Goal: Transaction & Acquisition: Purchase product/service

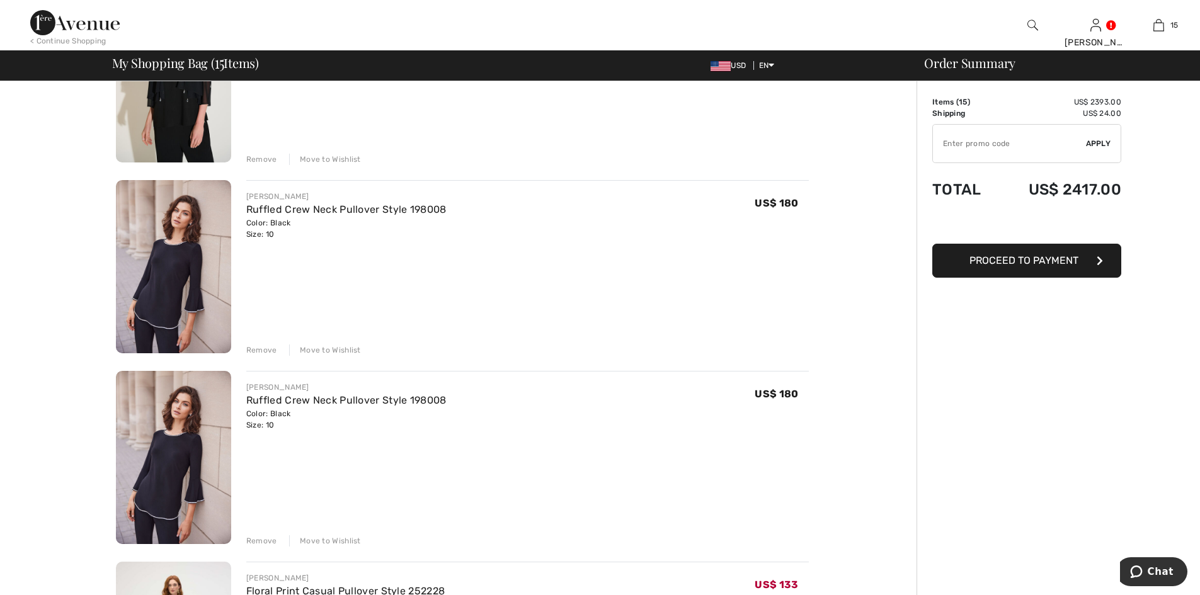
scroll to position [2204, 0]
click at [256, 346] on div "Remove" at bounding box center [261, 350] width 31 height 11
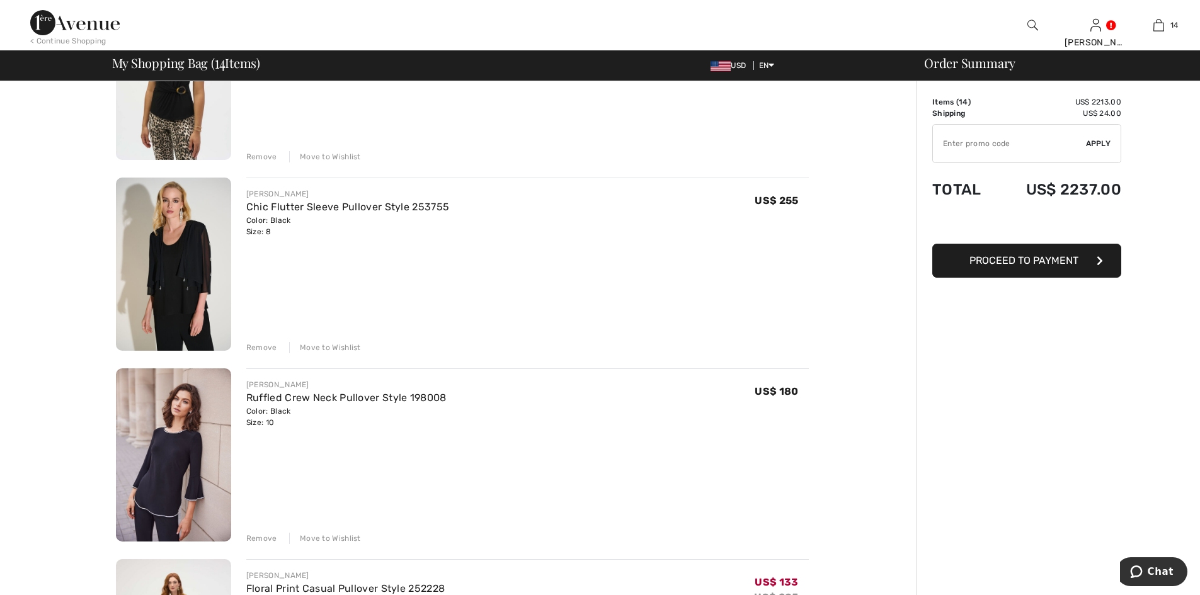
scroll to position [2015, 0]
click at [185, 256] on img at bounding box center [173, 265] width 115 height 173
click at [203, 258] on img at bounding box center [173, 265] width 115 height 173
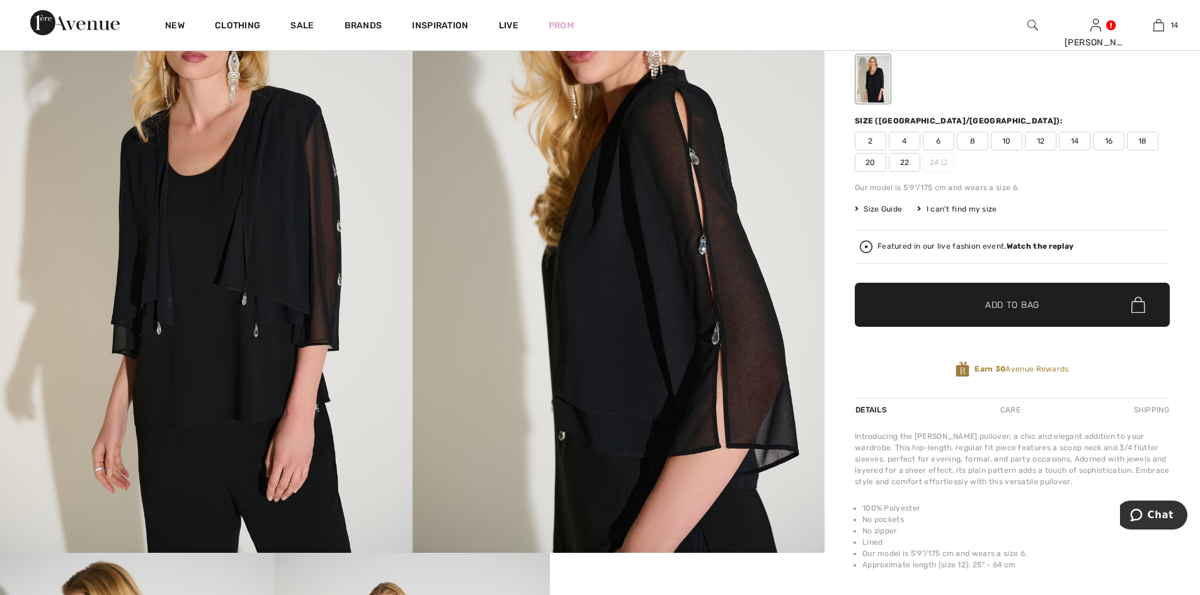
scroll to position [126, 0]
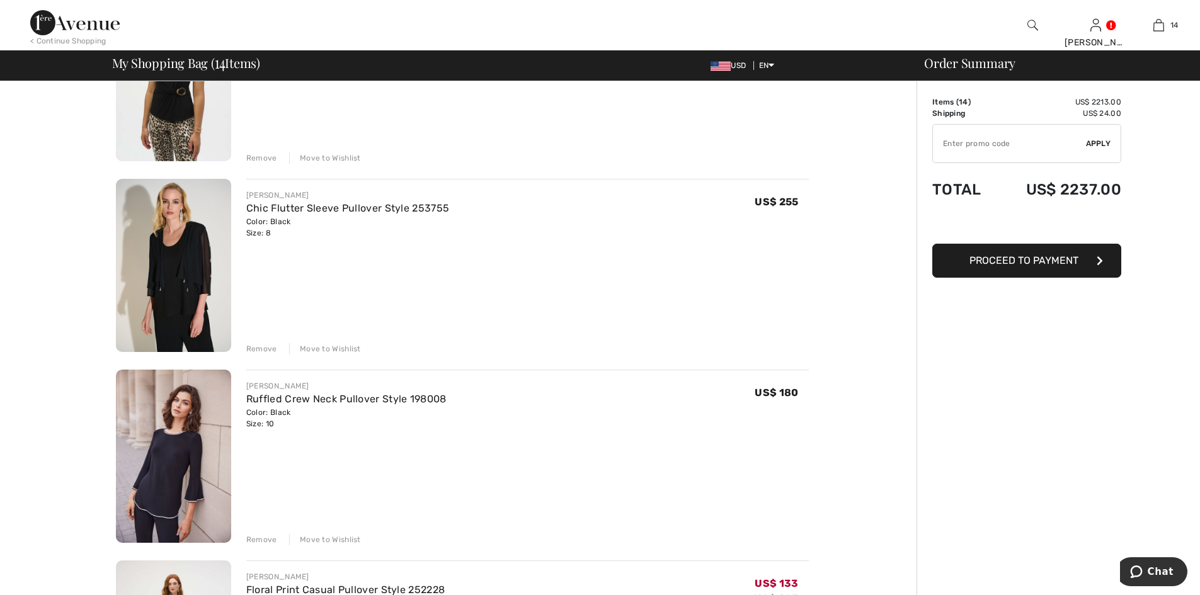
click at [263, 349] on div "Remove" at bounding box center [261, 348] width 31 height 11
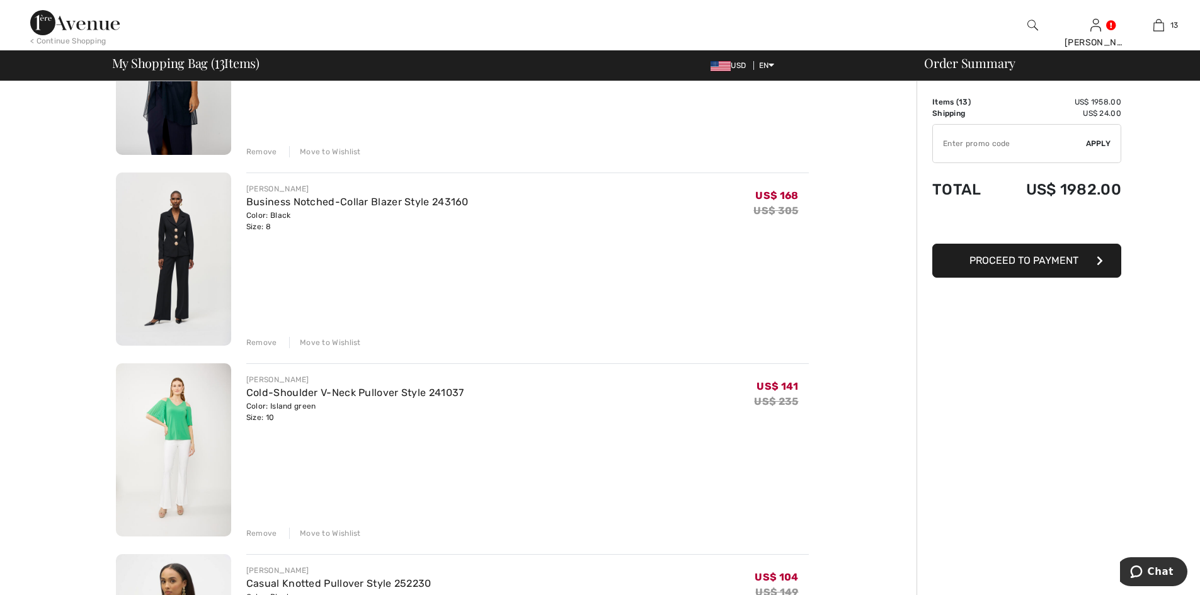
scroll to position [1449, 0]
click at [150, 225] on img at bounding box center [173, 259] width 115 height 173
click at [178, 232] on img at bounding box center [173, 259] width 115 height 173
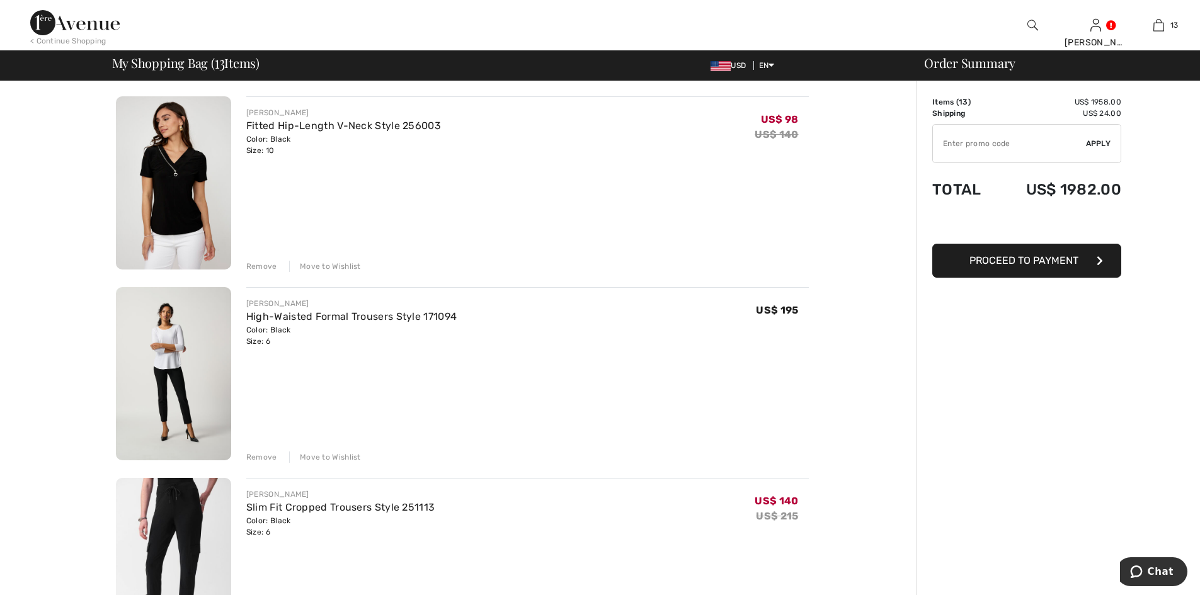
click at [171, 351] on img at bounding box center [173, 373] width 115 height 173
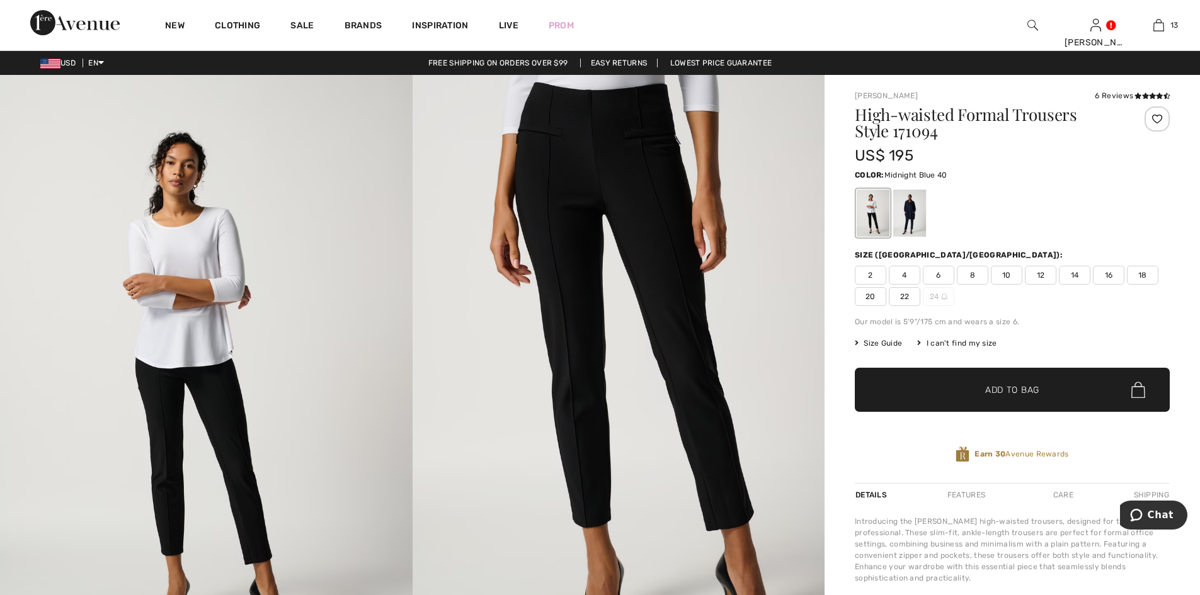
click at [904, 222] on div at bounding box center [909, 213] width 33 height 47
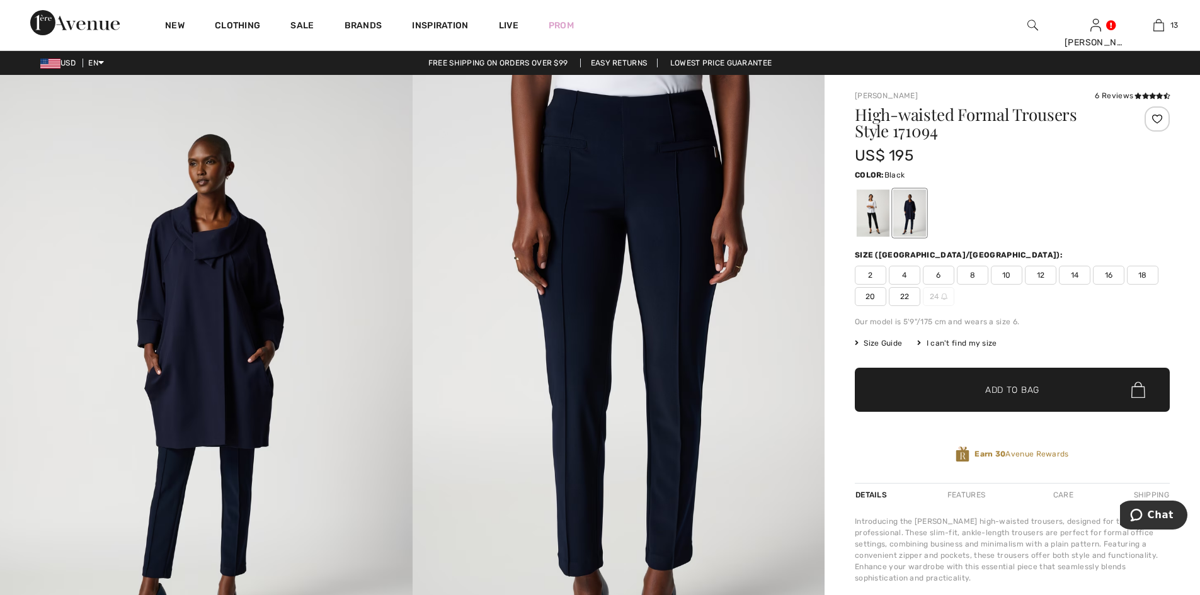
click at [873, 222] on div at bounding box center [873, 213] width 33 height 47
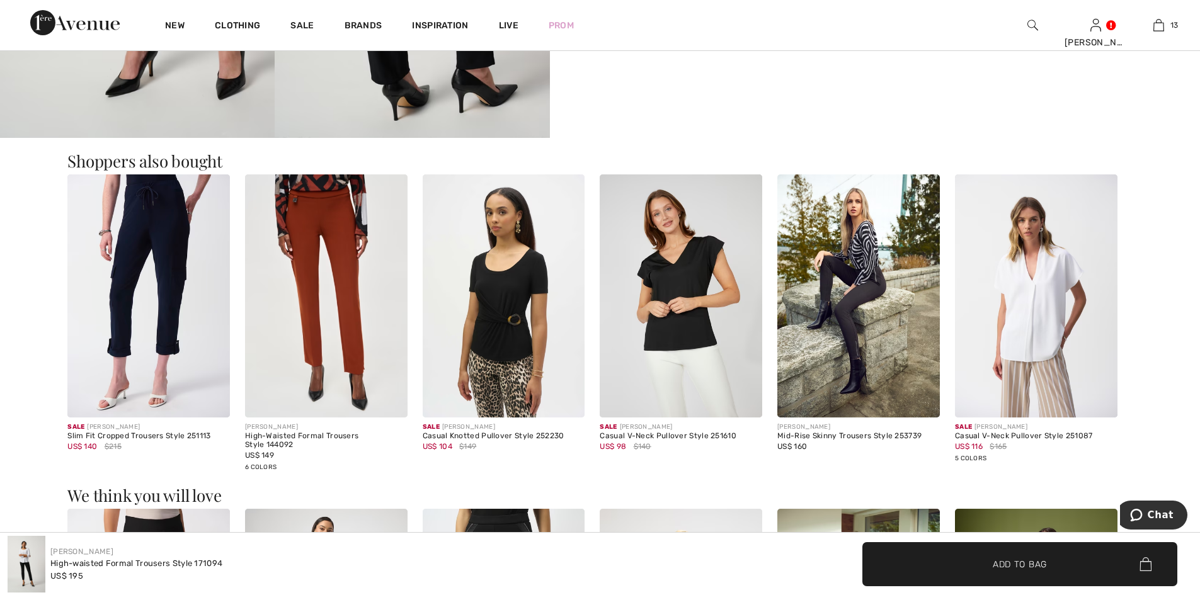
scroll to position [1386, 0]
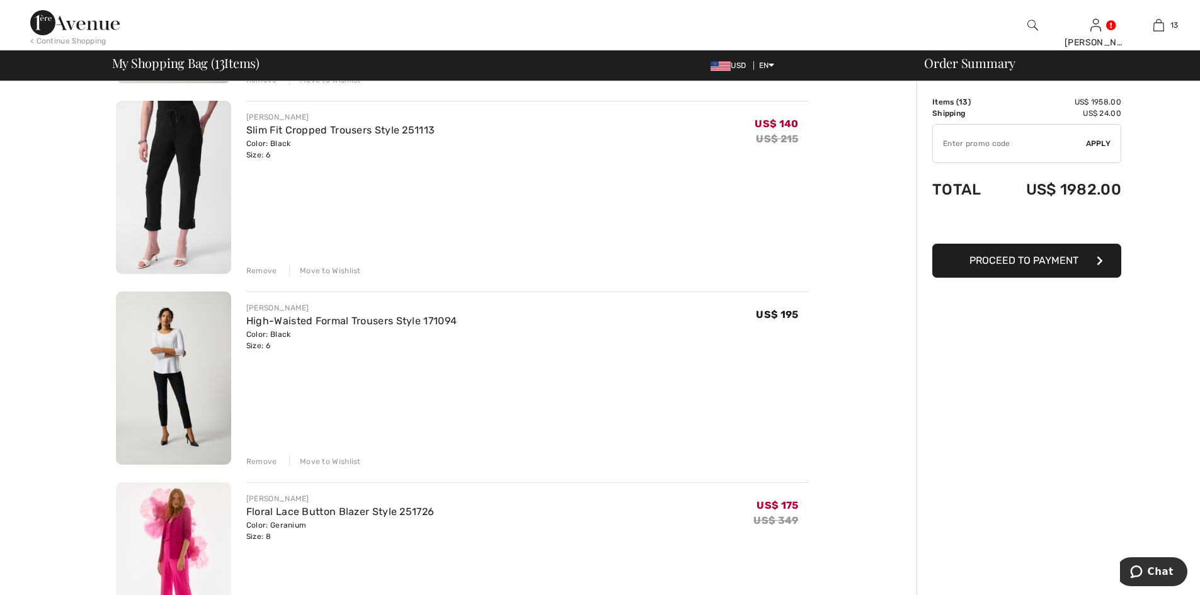
scroll to position [378, 0]
click at [263, 459] on div "Remove" at bounding box center [261, 460] width 31 height 11
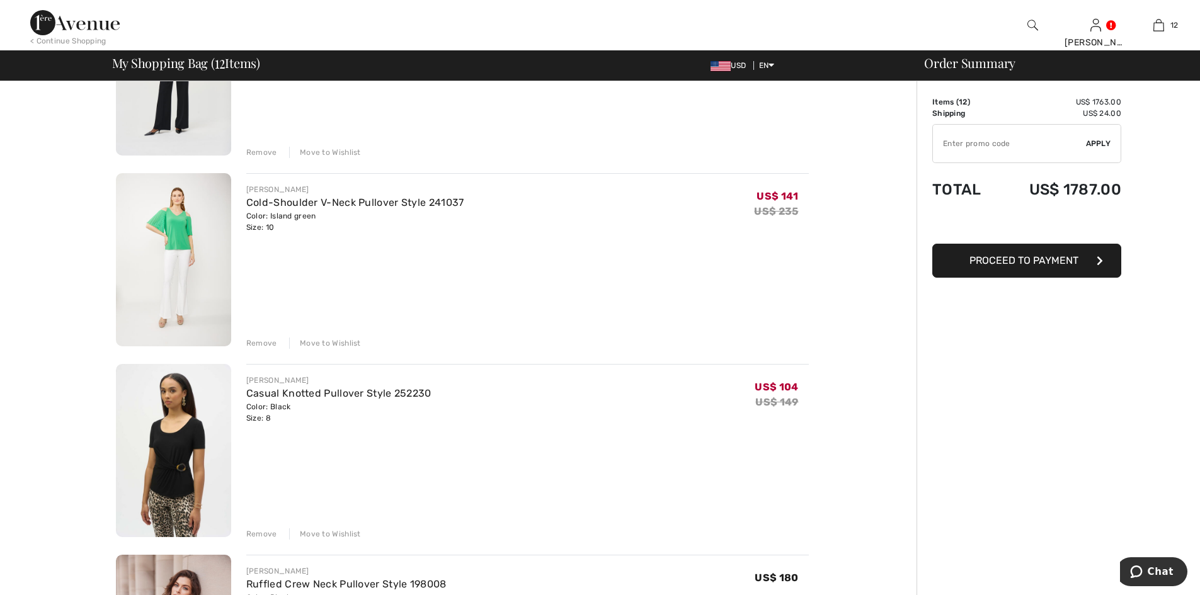
scroll to position [1574, 0]
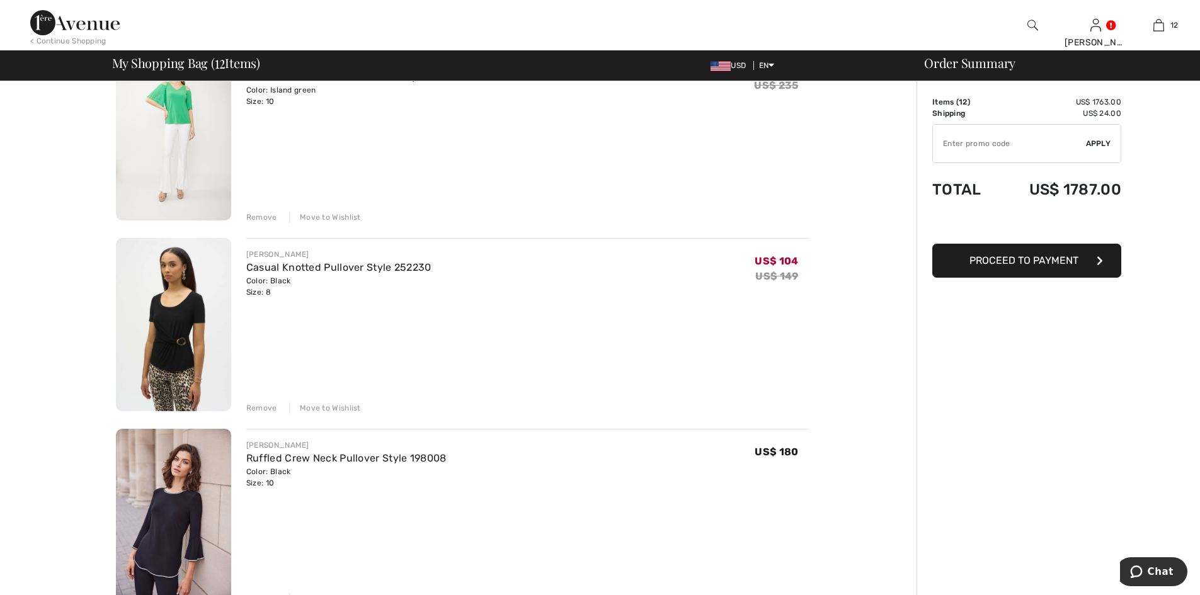
click at [259, 402] on div "Remove" at bounding box center [261, 407] width 31 height 11
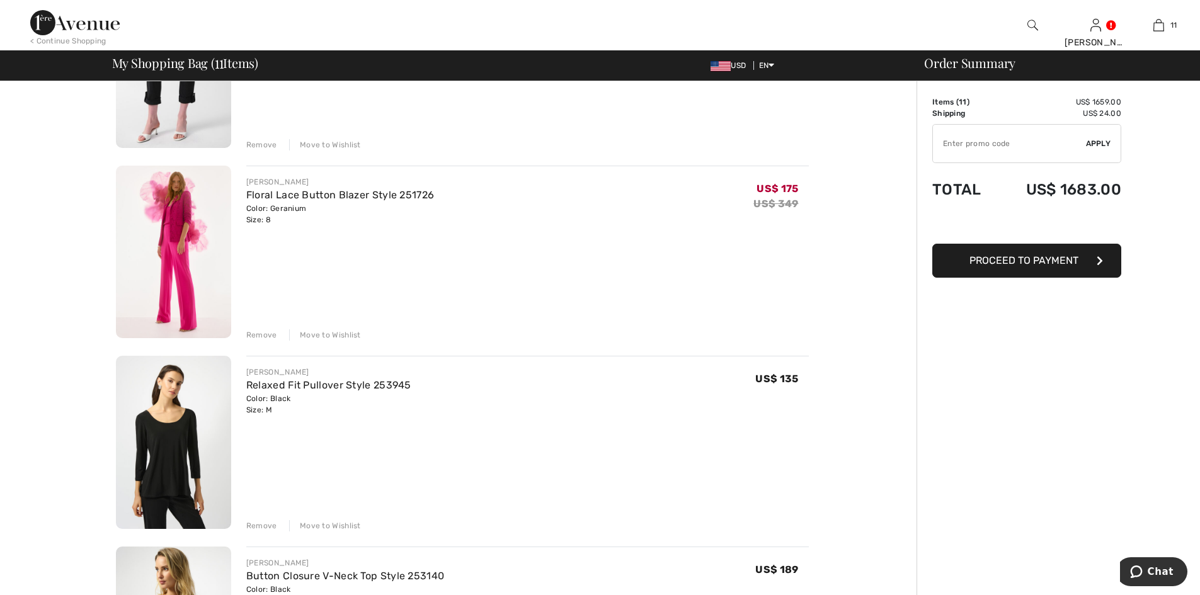
scroll to position [504, 0]
click at [197, 202] on img at bounding box center [173, 251] width 115 height 173
click at [177, 220] on img at bounding box center [173, 251] width 115 height 173
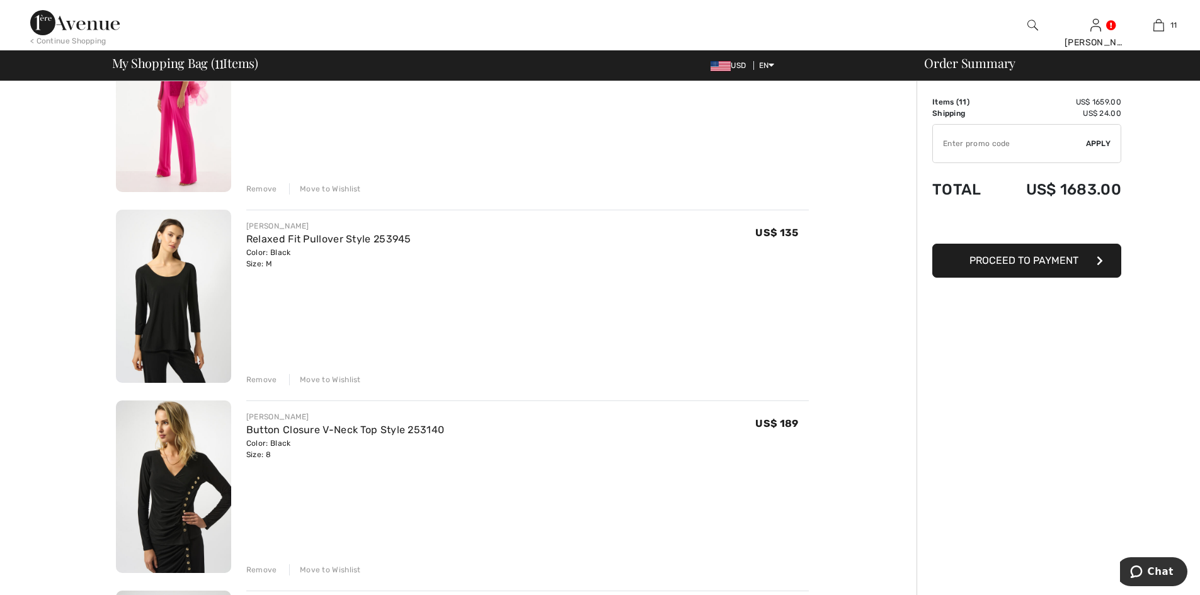
scroll to position [745, 0]
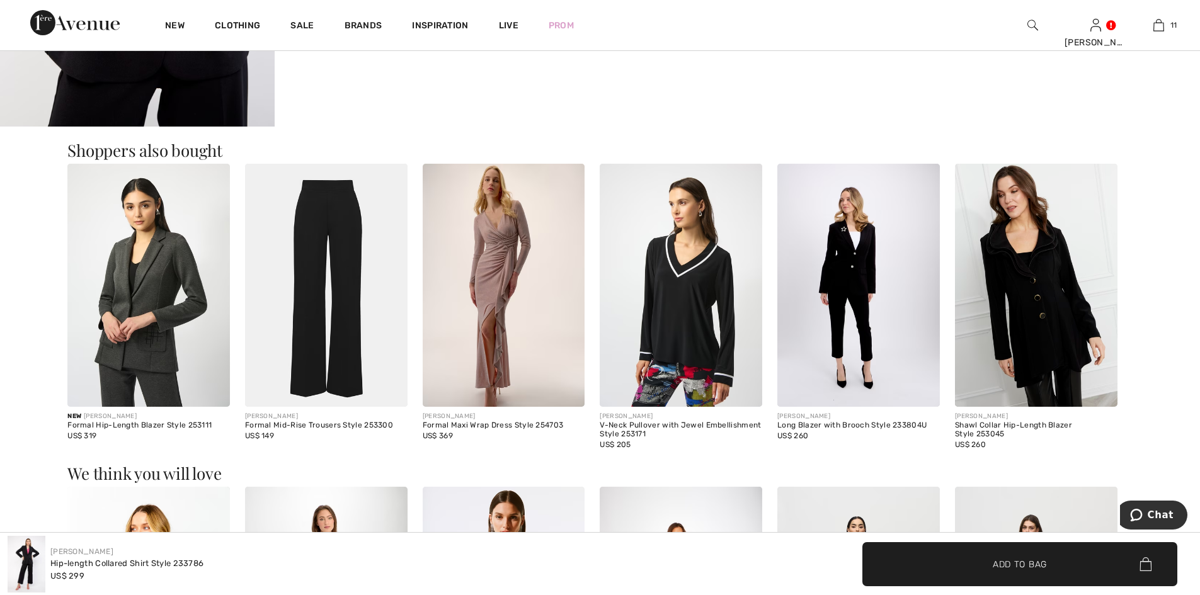
scroll to position [1511, 0]
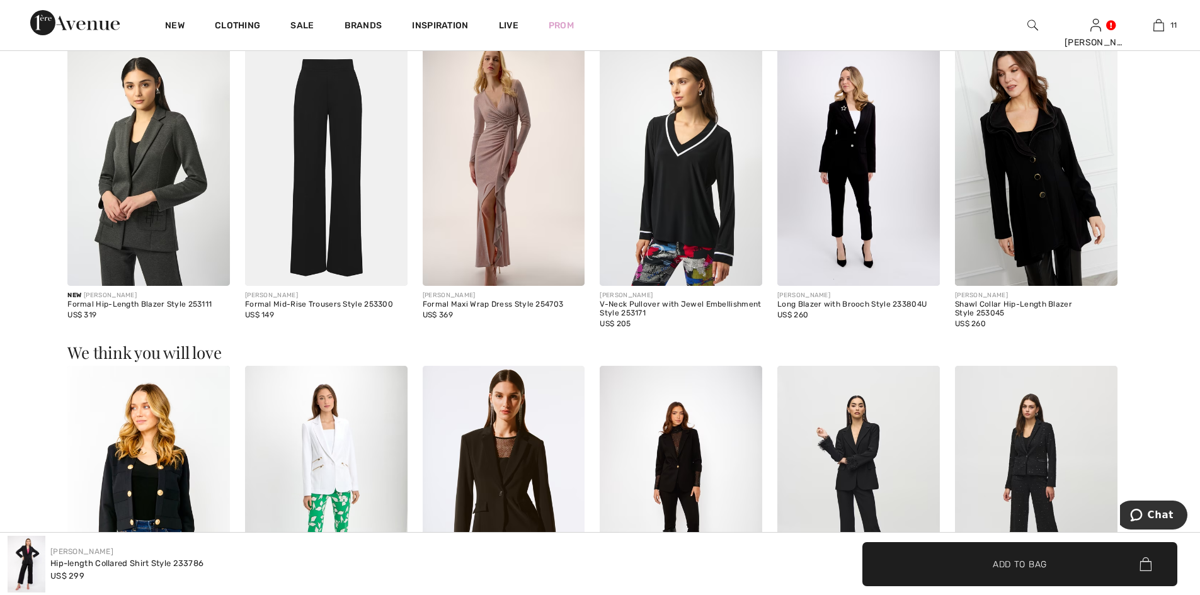
click at [858, 159] on img at bounding box center [858, 165] width 162 height 244
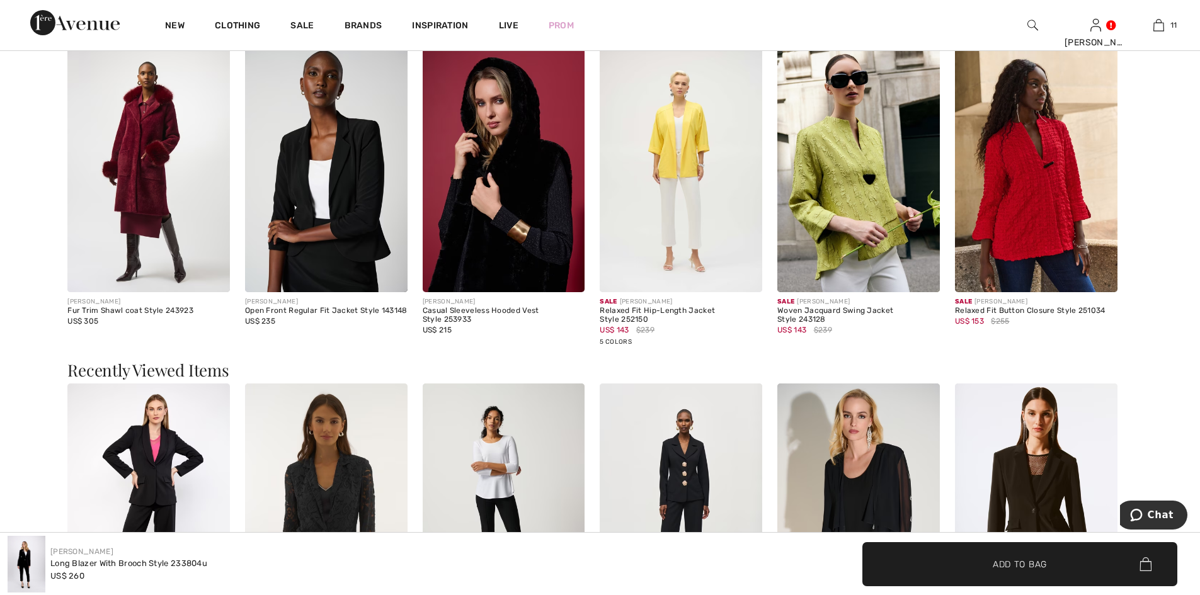
scroll to position [1386, 0]
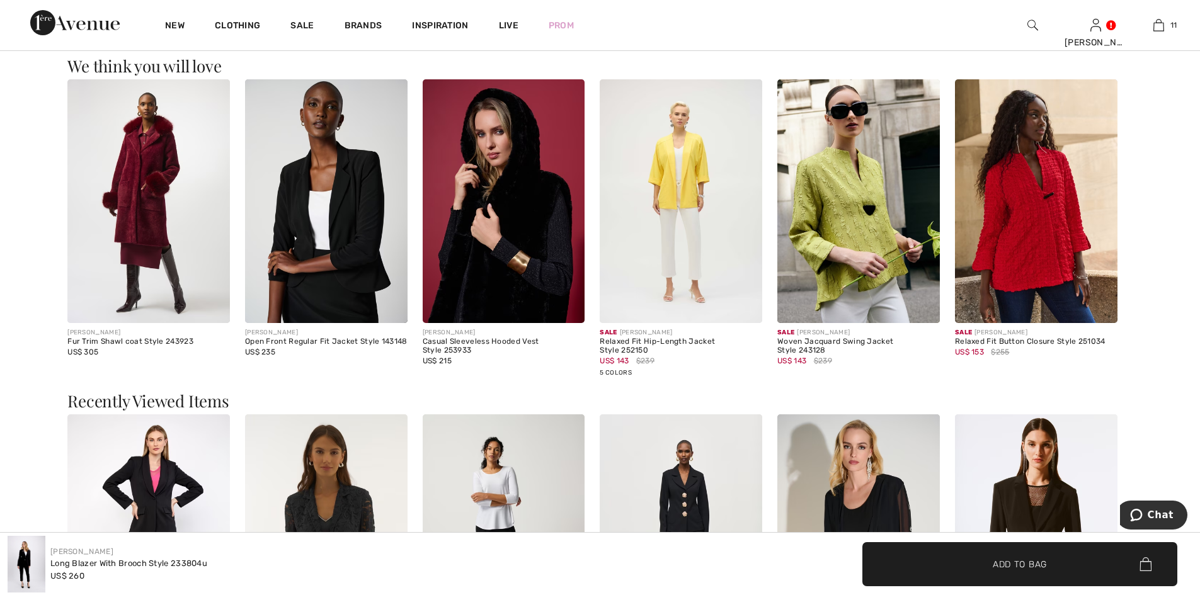
click at [337, 210] on img at bounding box center [326, 201] width 162 height 244
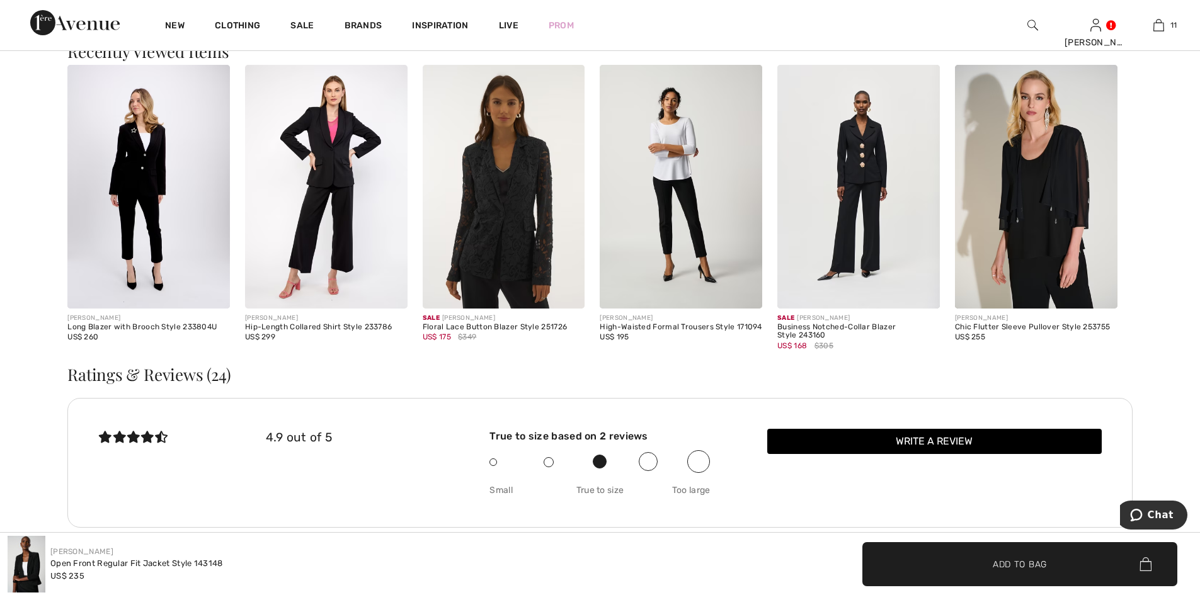
scroll to position [2897, 0]
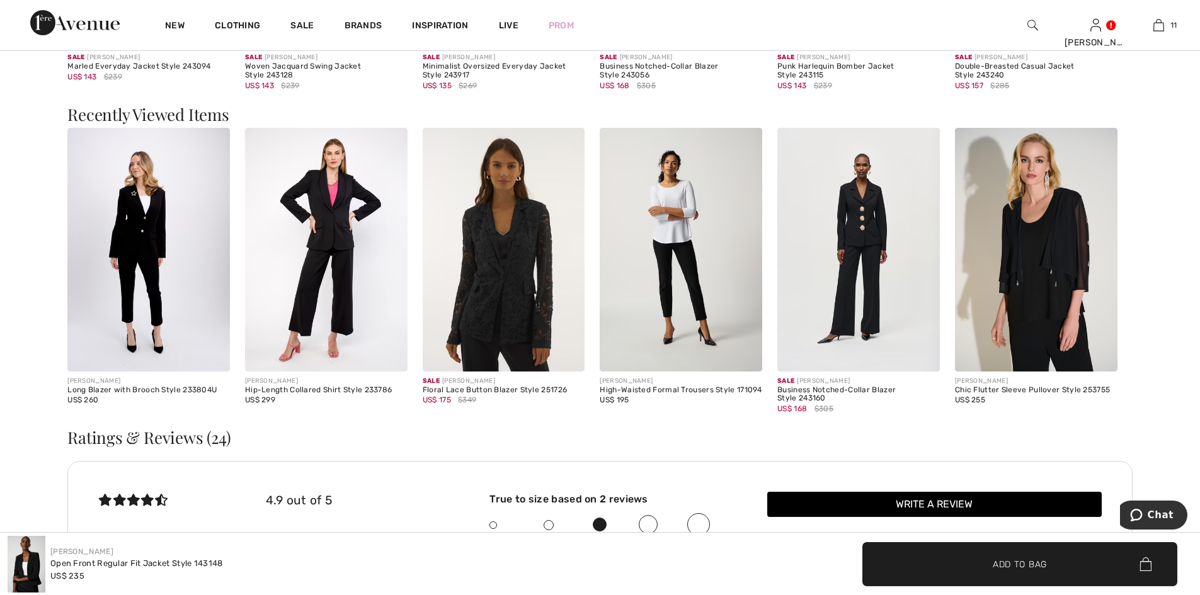
click at [857, 217] on img at bounding box center [858, 250] width 162 height 244
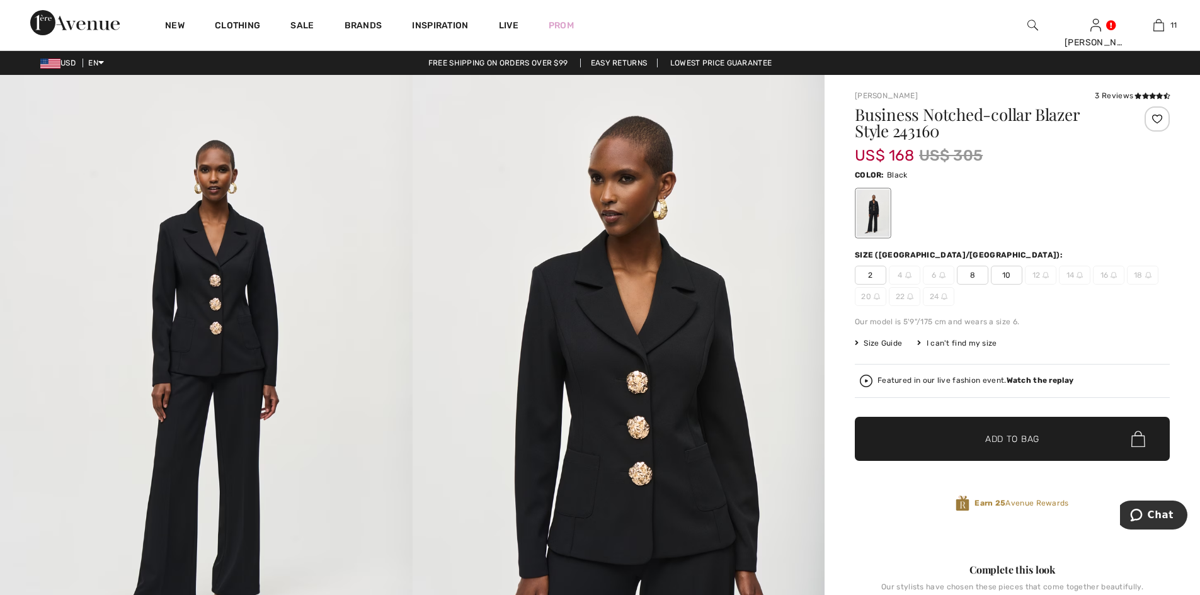
click at [664, 422] on img at bounding box center [619, 384] width 413 height 618
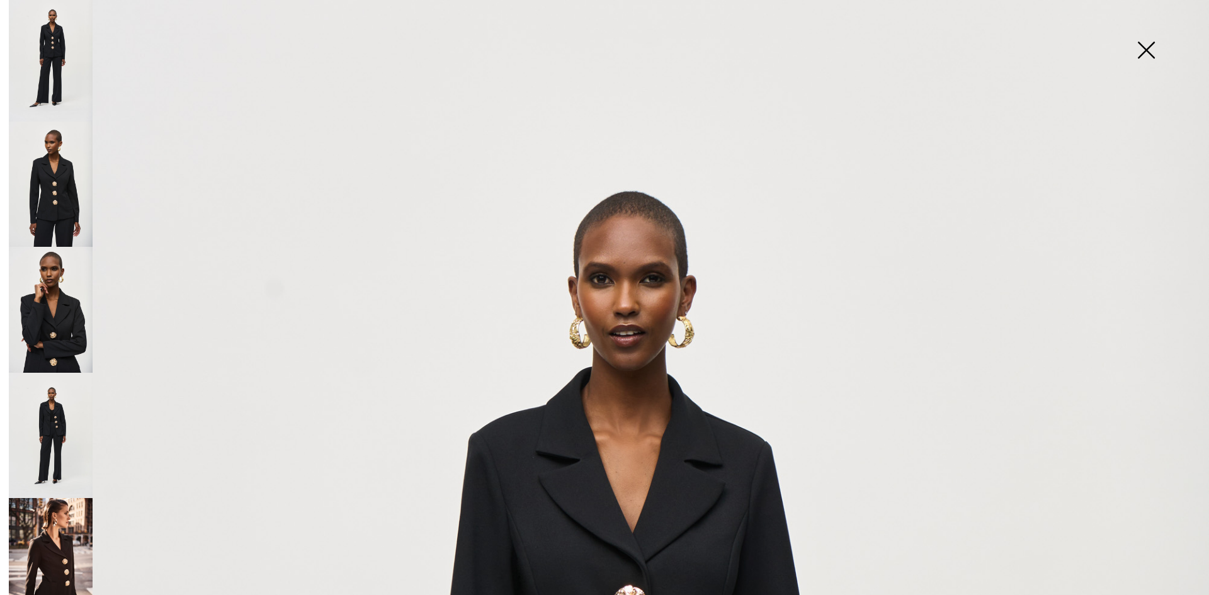
click at [1144, 45] on img at bounding box center [1146, 51] width 63 height 65
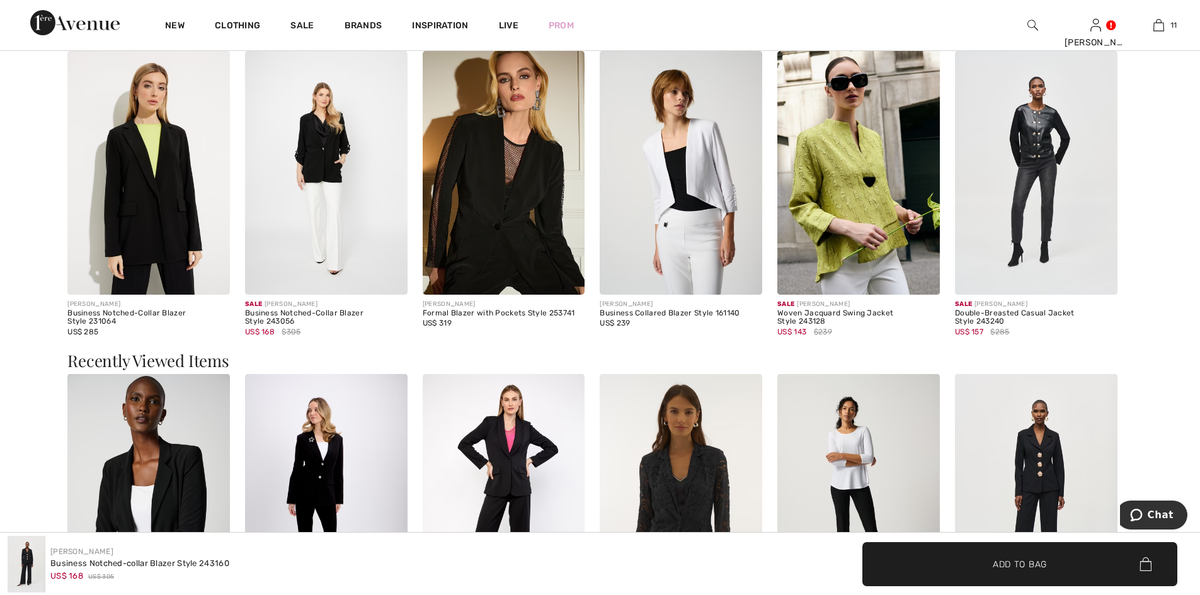
scroll to position [2015, 0]
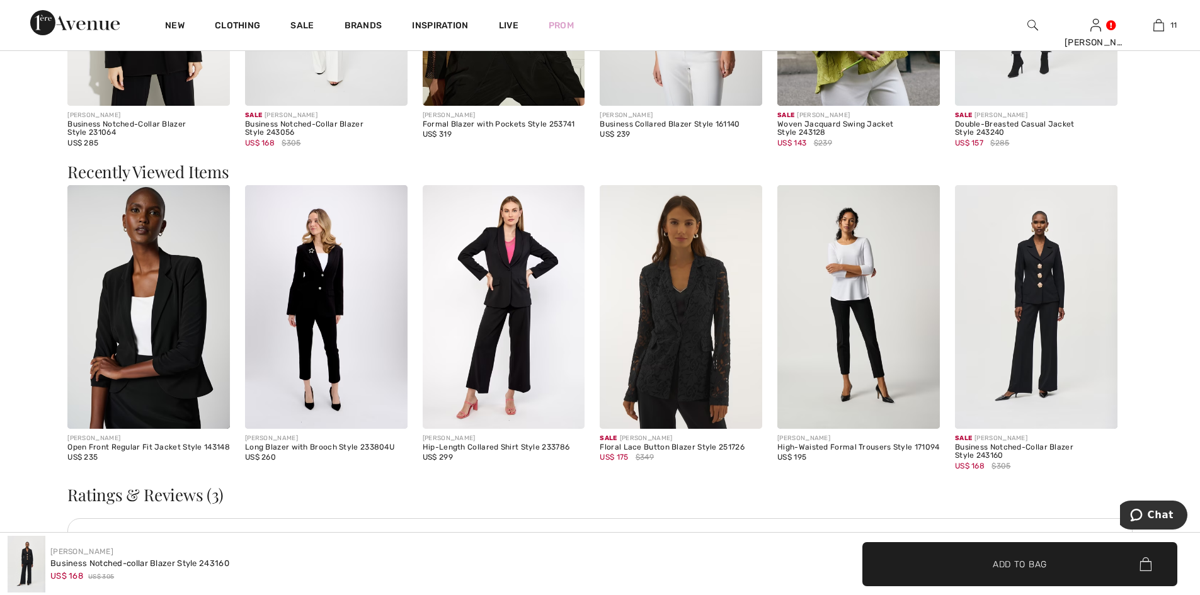
click at [504, 292] on img at bounding box center [504, 307] width 162 height 244
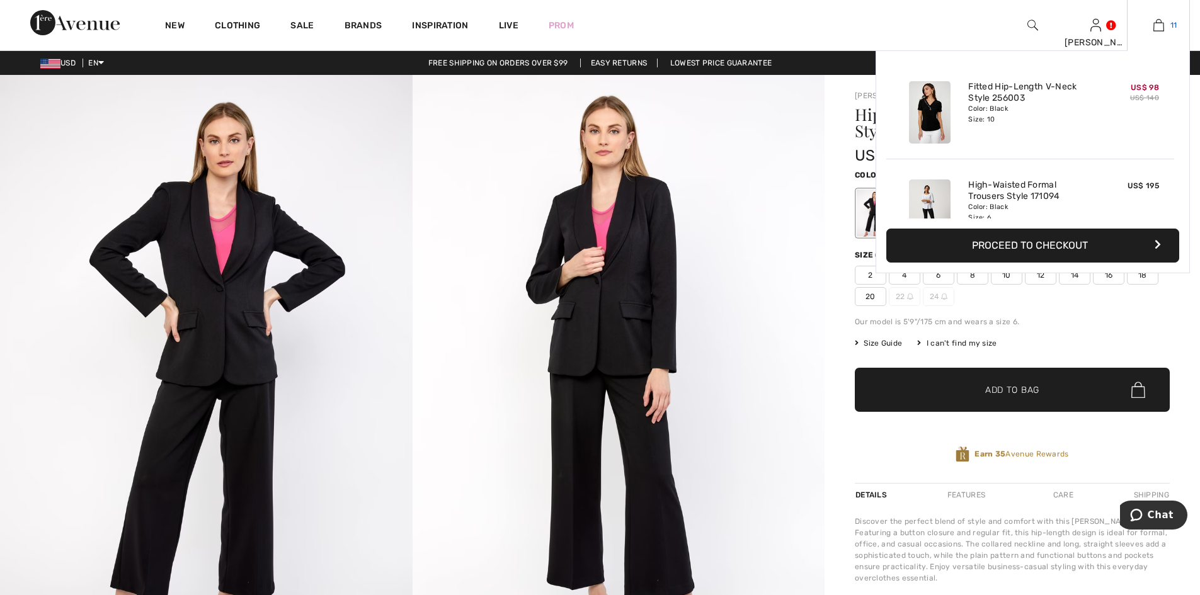
click at [1166, 27] on link "11" at bounding box center [1158, 25] width 62 height 15
click at [1163, 26] on img at bounding box center [1158, 25] width 11 height 15
click at [1158, 26] on img at bounding box center [1158, 25] width 11 height 15
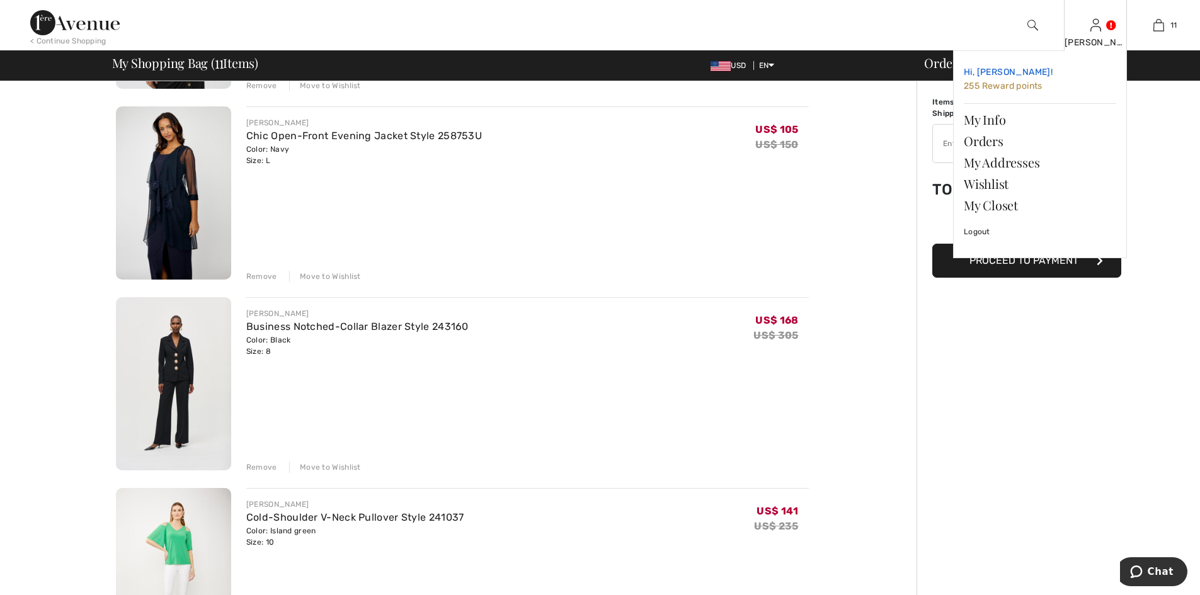
scroll to position [1323, 0]
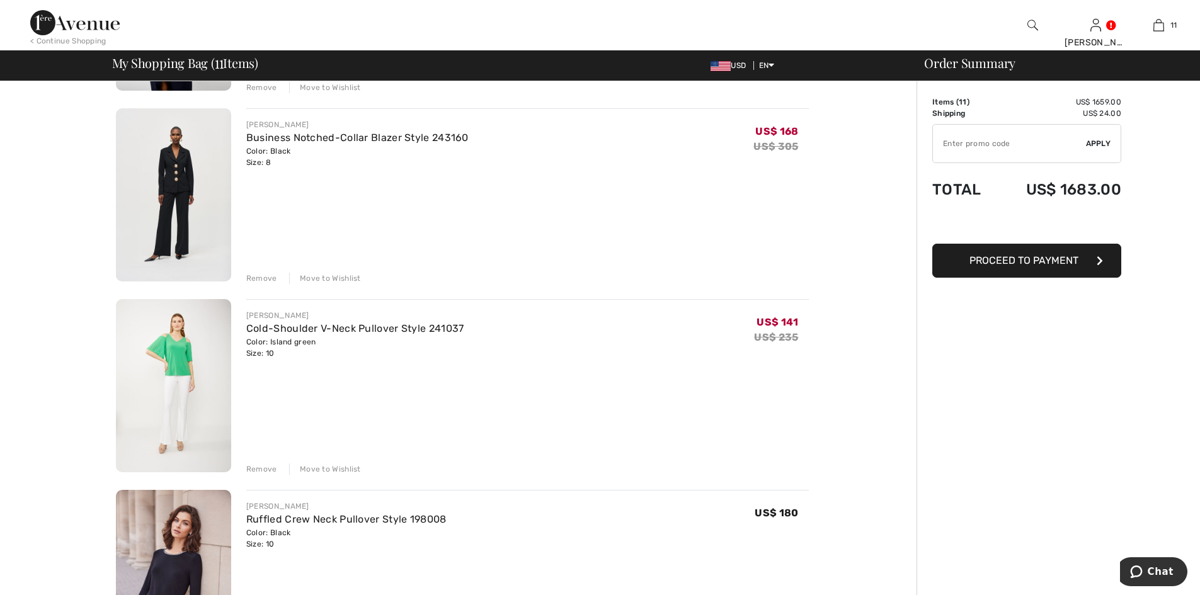
click at [264, 465] on div "Remove" at bounding box center [261, 469] width 31 height 11
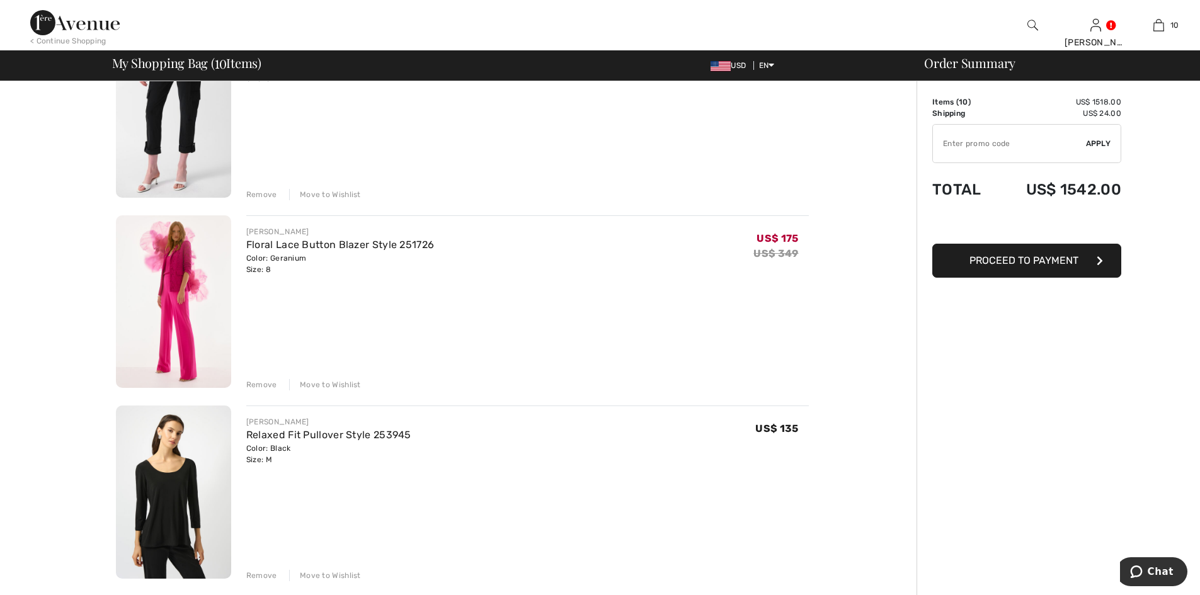
scroll to position [378, 0]
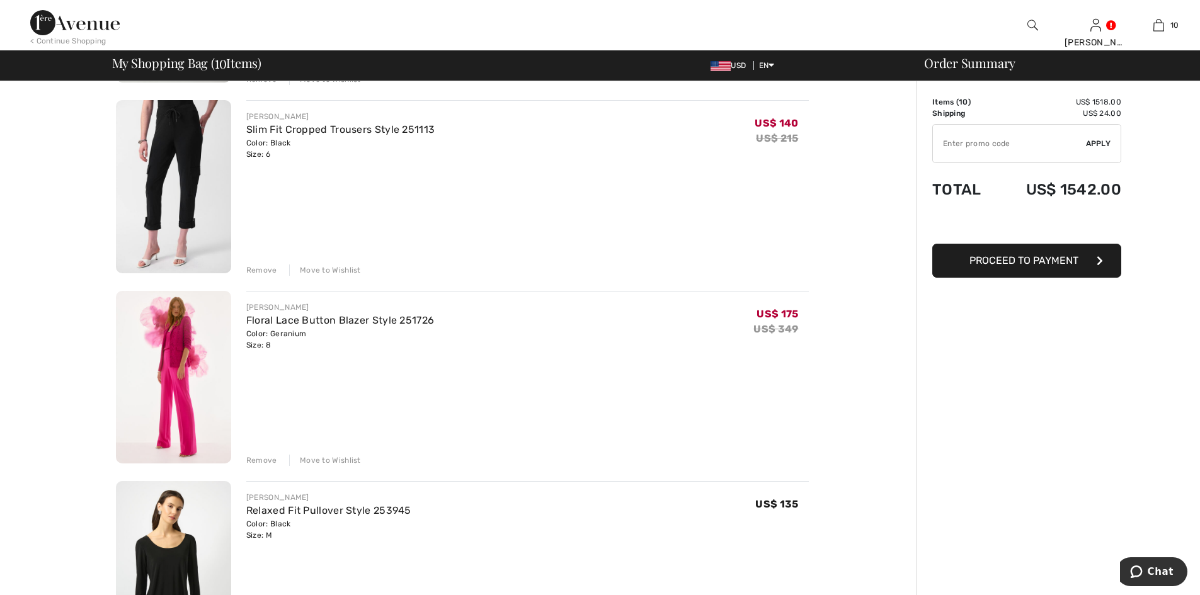
click at [260, 455] on div "Remove" at bounding box center [261, 460] width 31 height 11
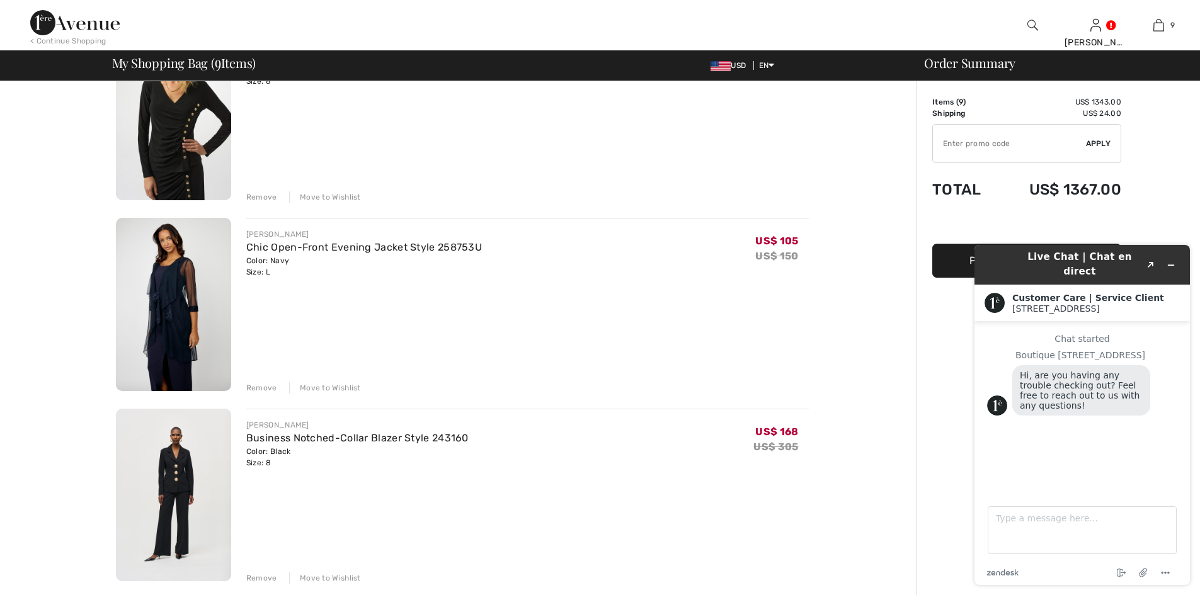
scroll to position [882, 0]
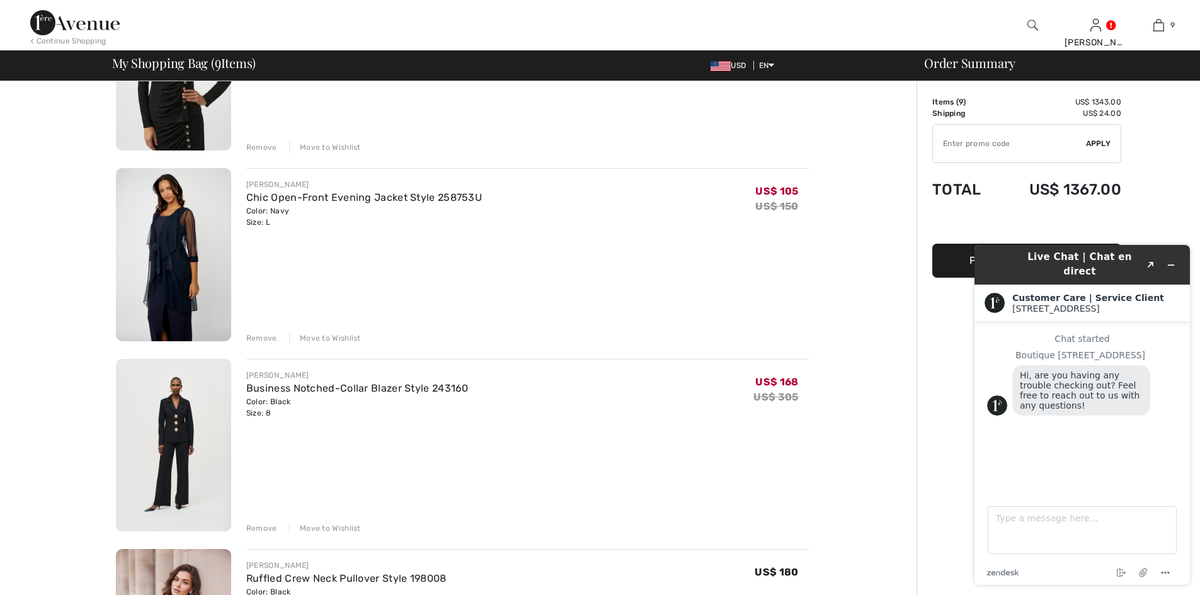
click at [158, 236] on img at bounding box center [173, 254] width 115 height 173
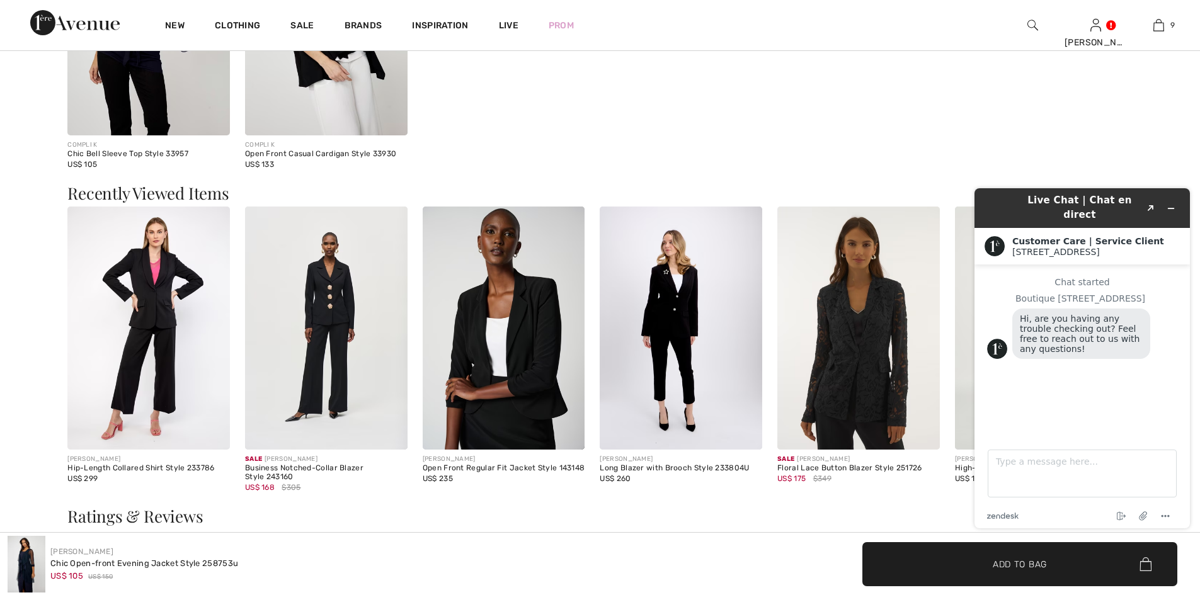
scroll to position [1574, 0]
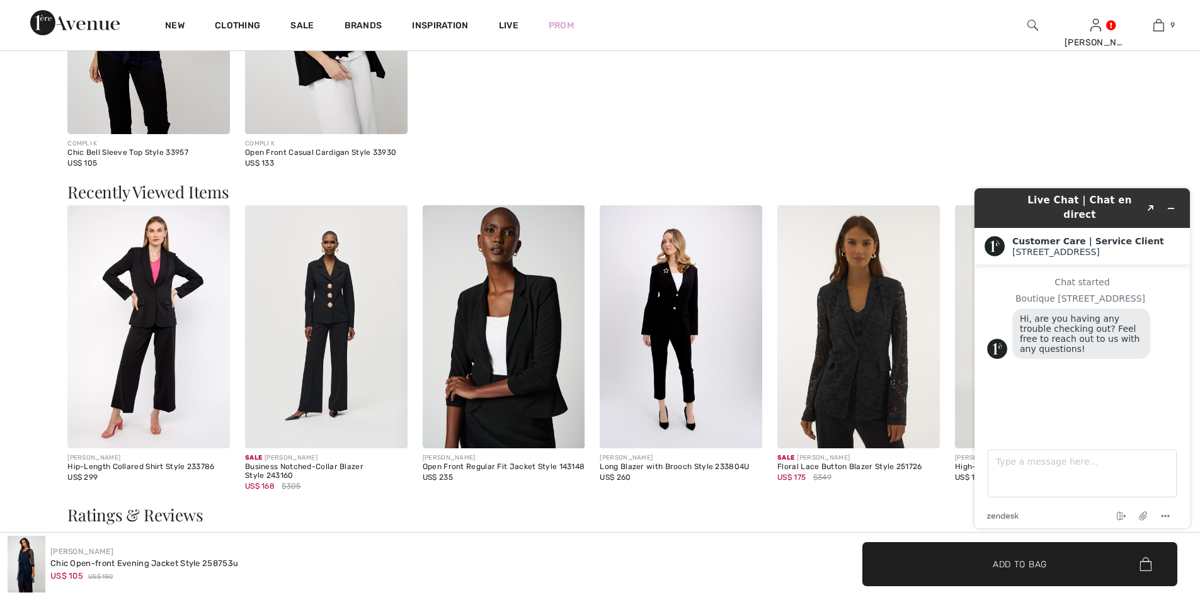
click at [326, 291] on img at bounding box center [326, 327] width 162 height 244
